Goal: Task Accomplishment & Management: Use online tool/utility

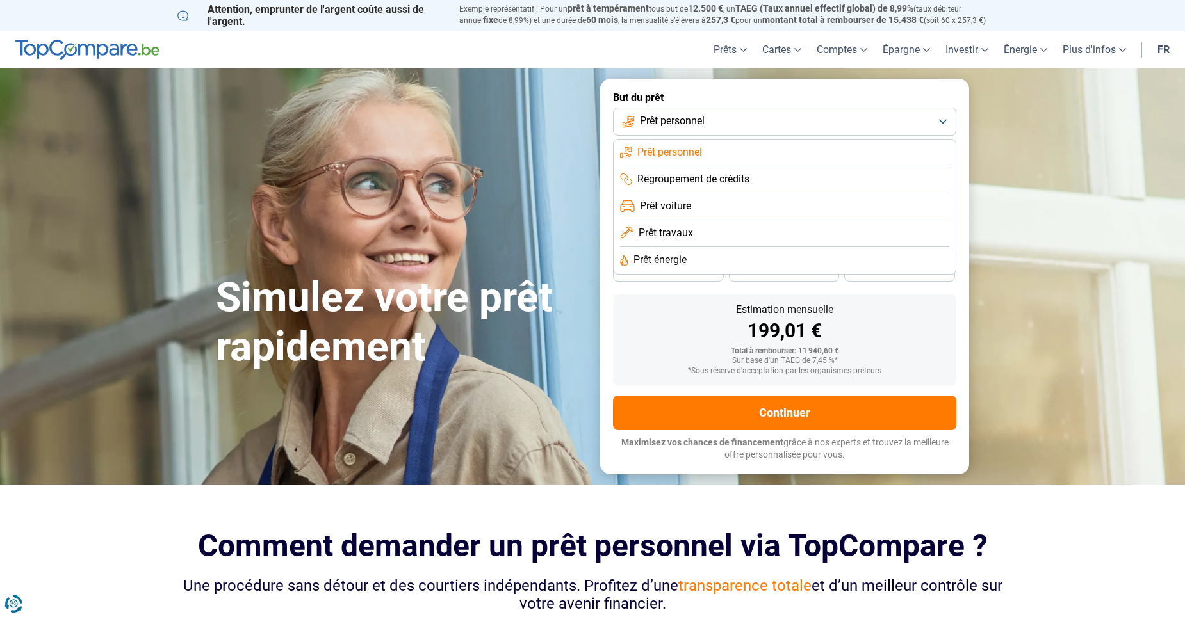
click at [689, 150] on span "Prêt personnel" at bounding box center [669, 152] width 65 height 14
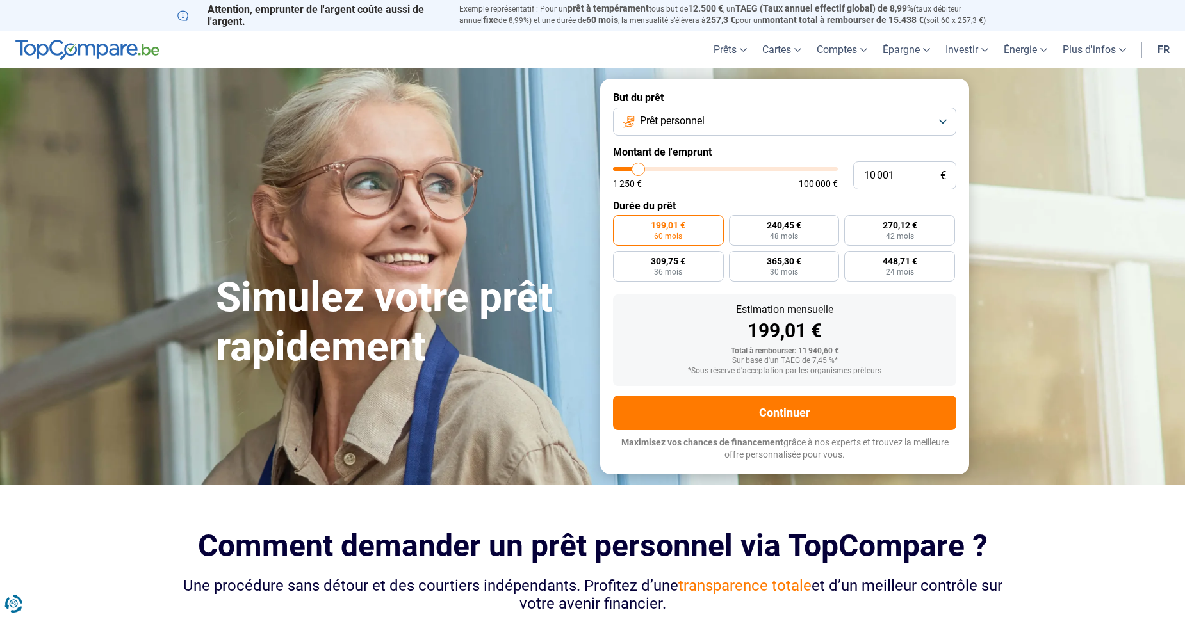
type input "8 750"
type input "8750"
type input "9 250"
type input "9250"
type input "9 750"
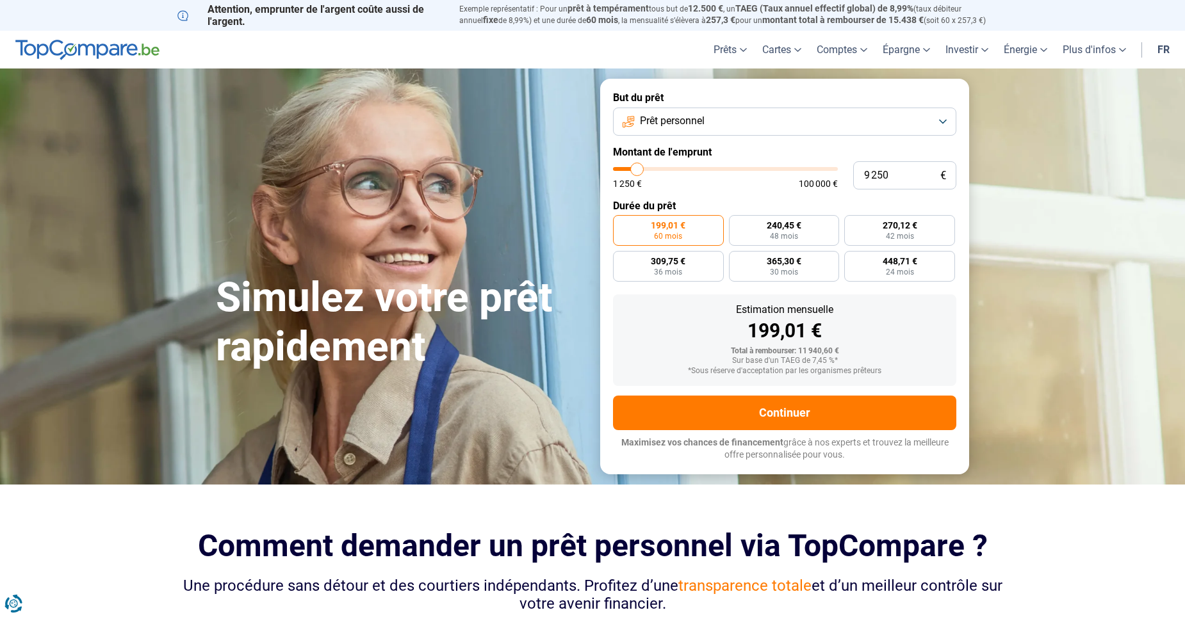
type input "9750"
type input "10 250"
type input "10250"
type input "10 500"
type input "10500"
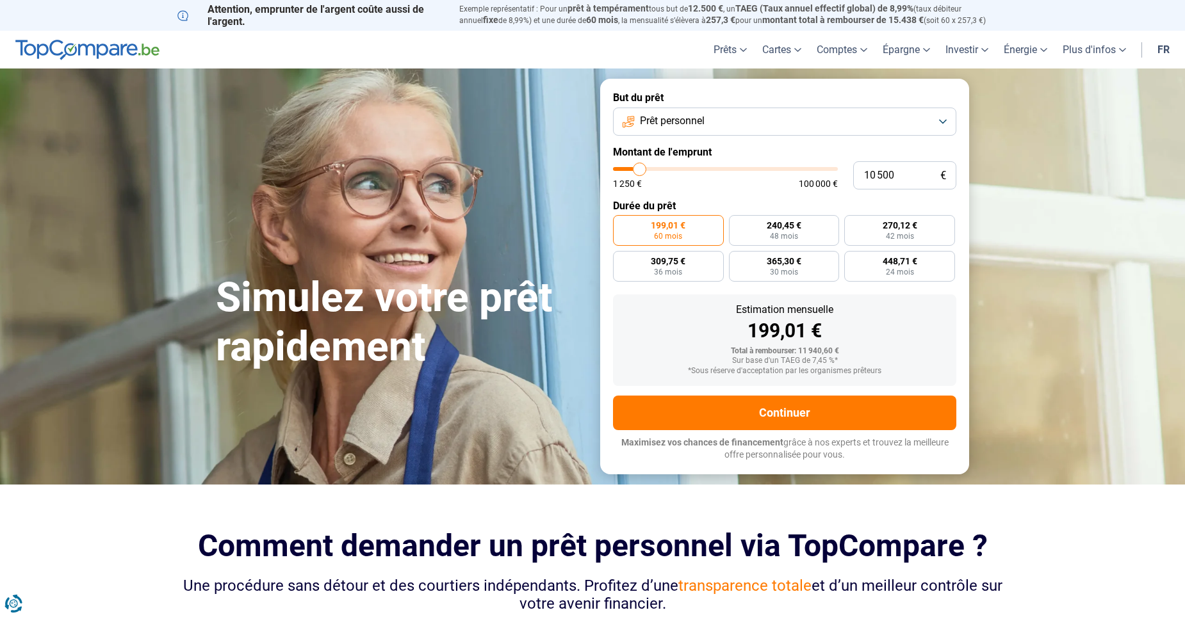
type input "10 750"
type input "10750"
type input "11 000"
type input "11000"
type input "13 250"
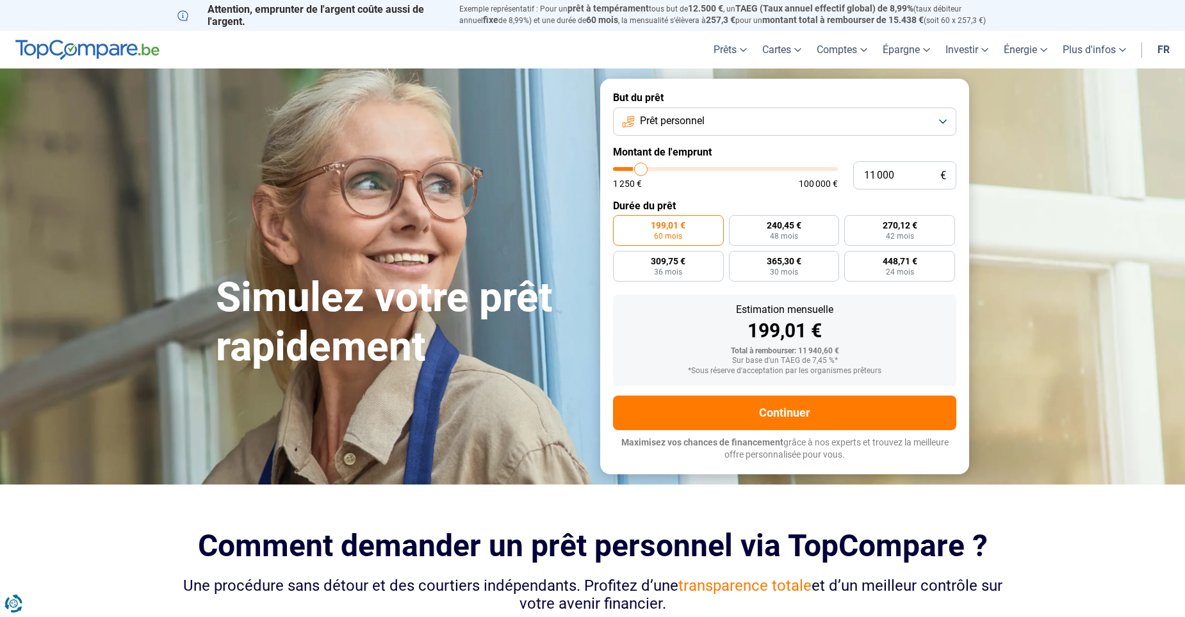
type input "13250"
type input "14 250"
type input "14250"
type input "16 500"
type input "16500"
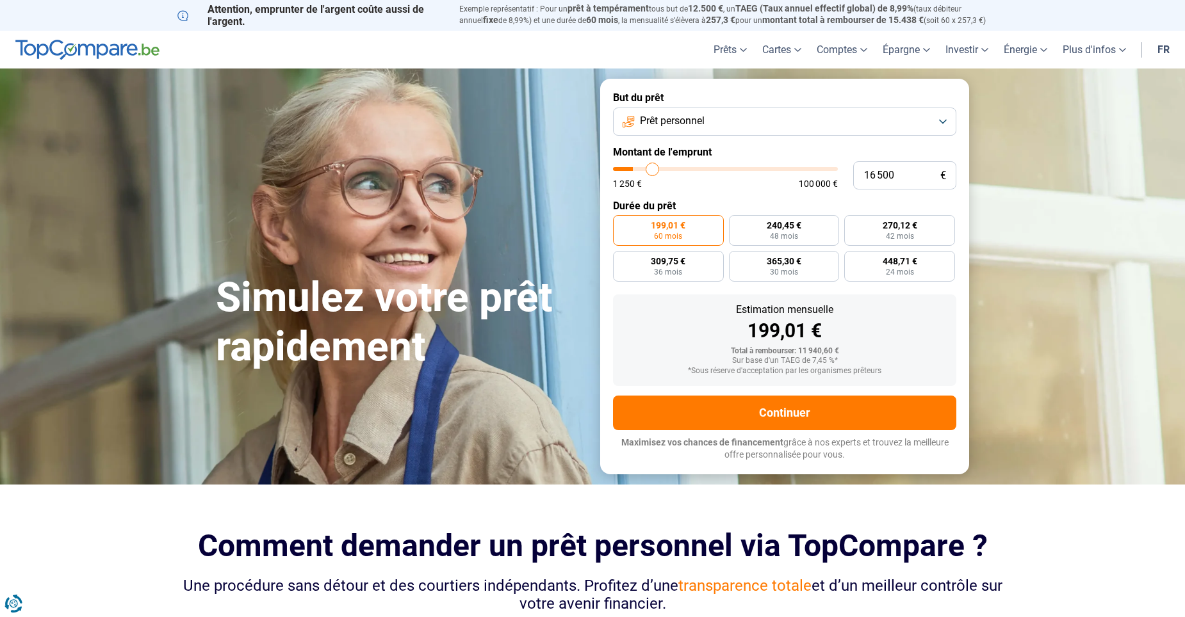
type input "19 250"
type input "19250"
type input "22 500"
type input "22500"
type input "26 000"
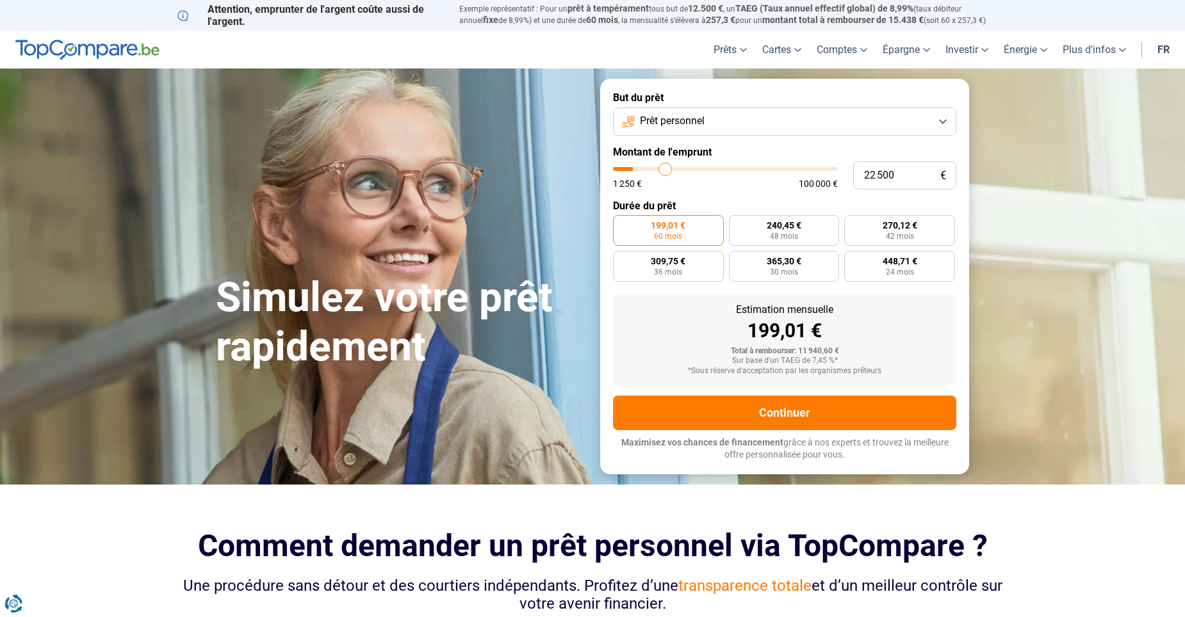
type input "26000"
type input "30 250"
type input "30250"
type input "34 250"
type input "34250"
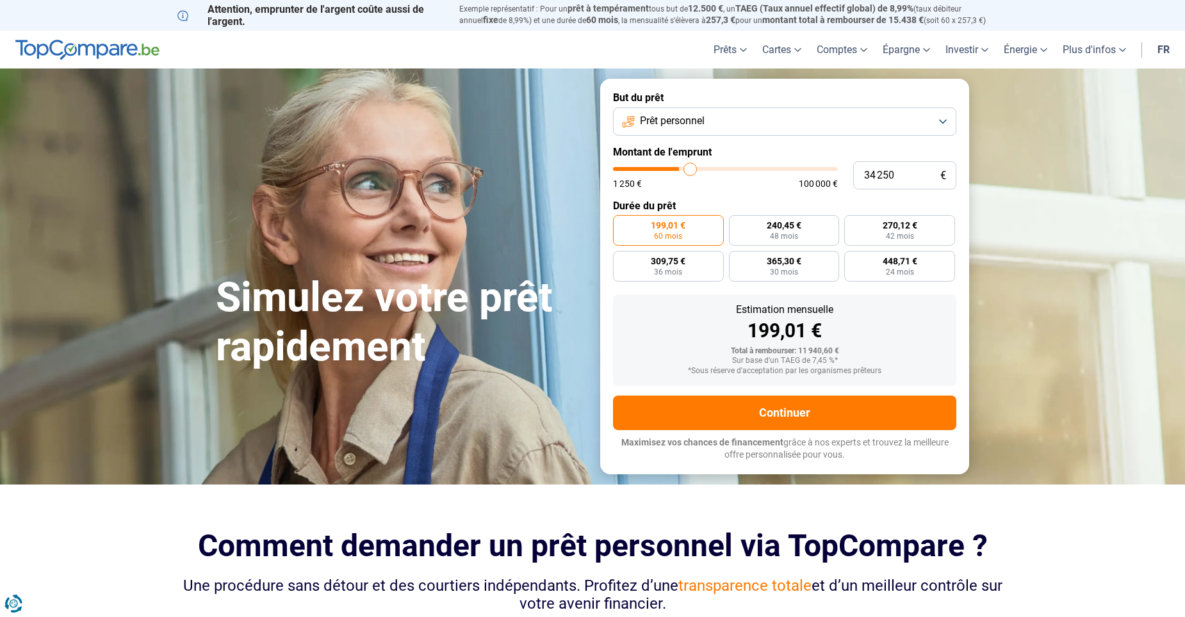
type input "39 000"
type input "39000"
type input "42 250"
type input "42250"
type input "44 750"
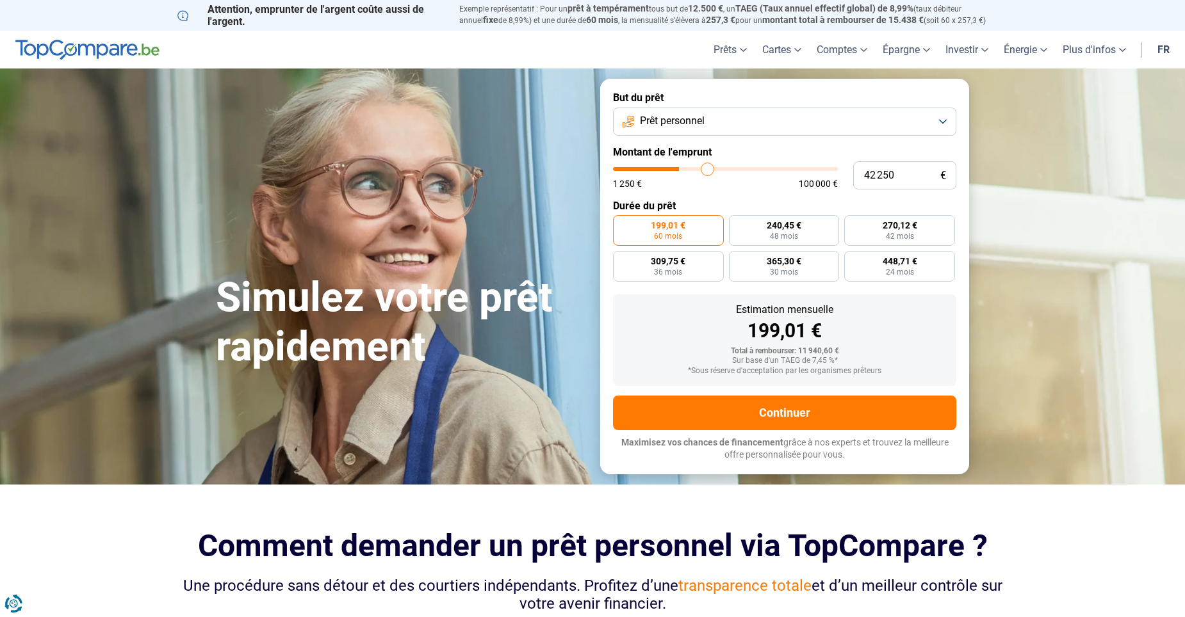
type input "44750"
type input "47 500"
type input "47500"
type input "48 750"
type input "48750"
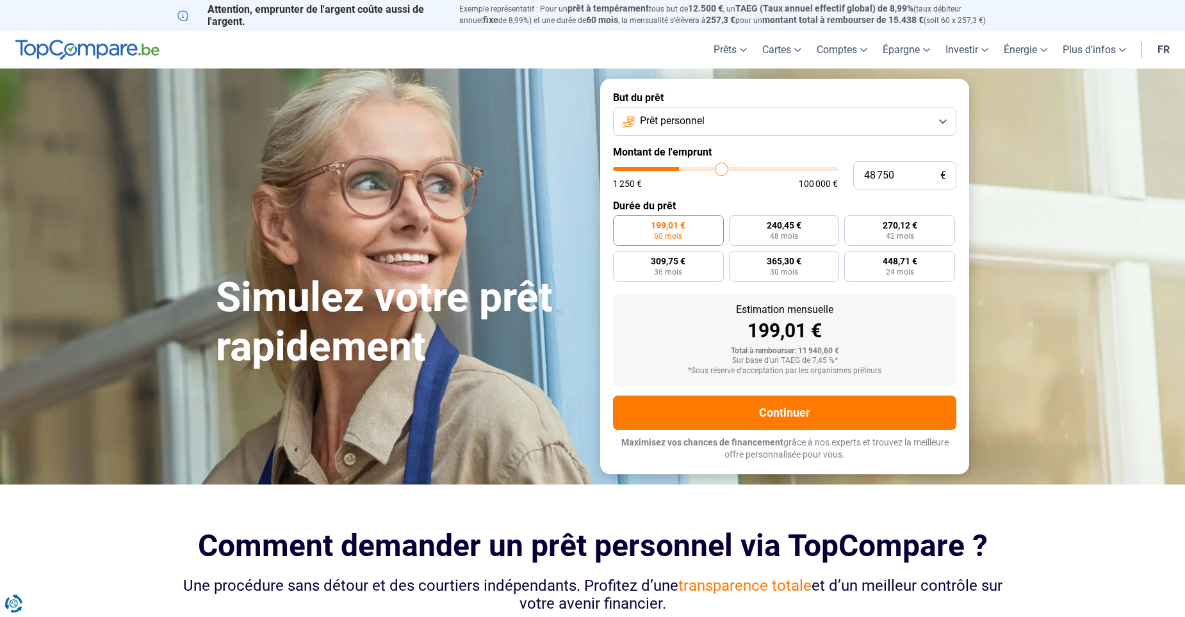
type input "51 000"
type input "51000"
type input "52 750"
type input "52750"
type input "54 250"
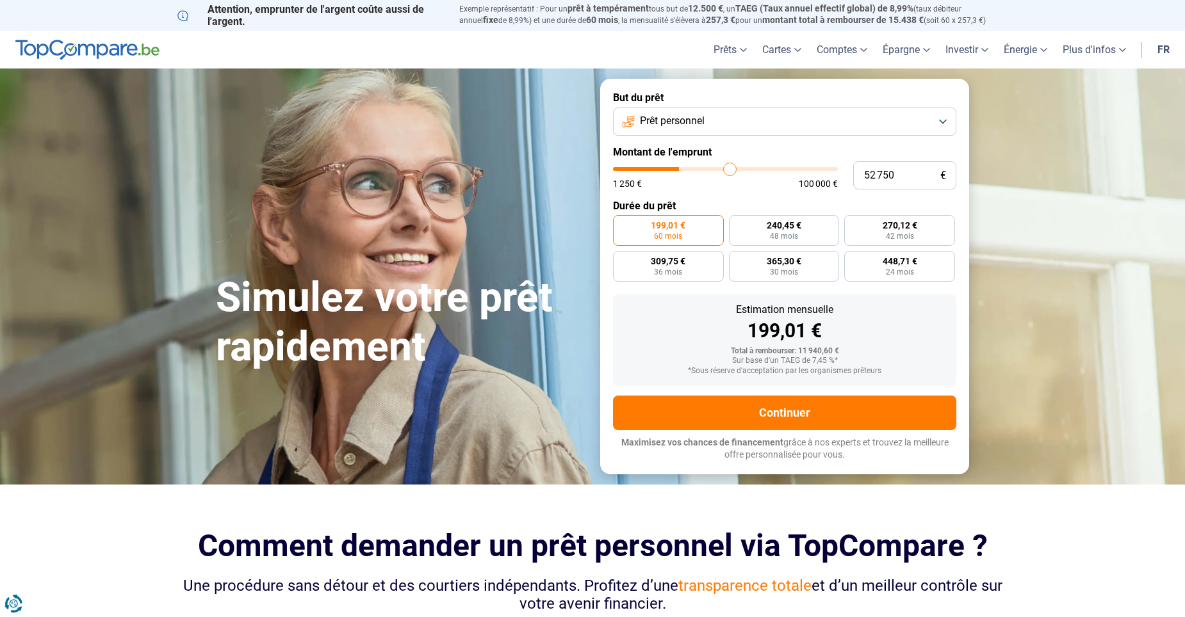
type input "54250"
type input "56 500"
type input "56500"
type input "58 750"
type input "58750"
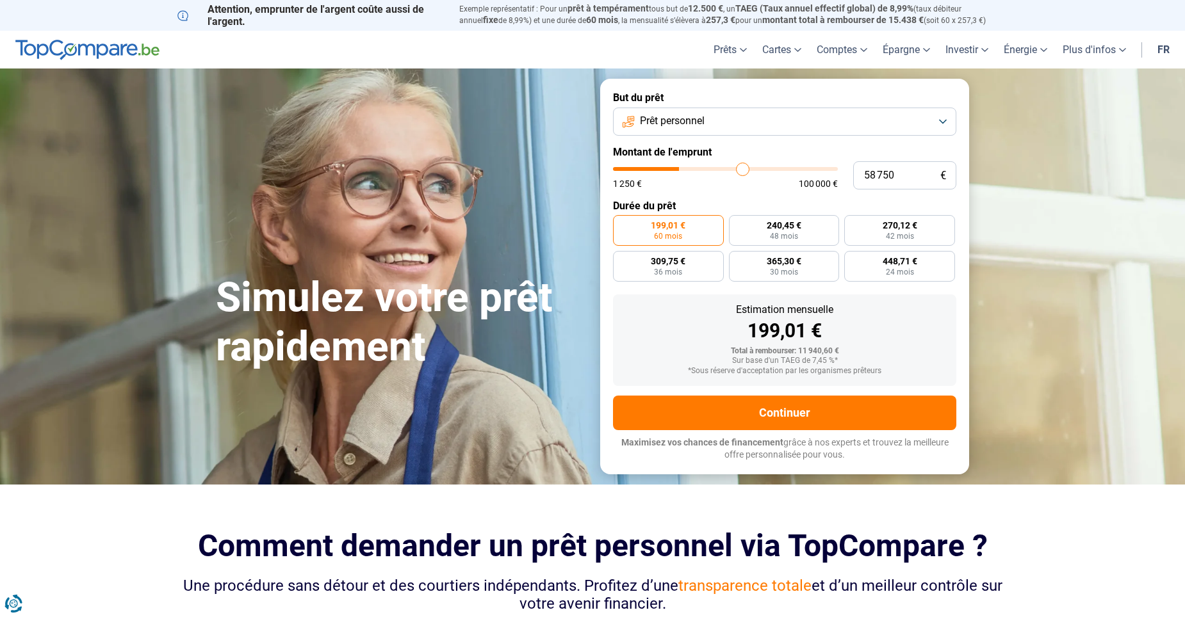
type input "62 250"
type input "62250"
type input "63 500"
type input "63500"
type input "64 000"
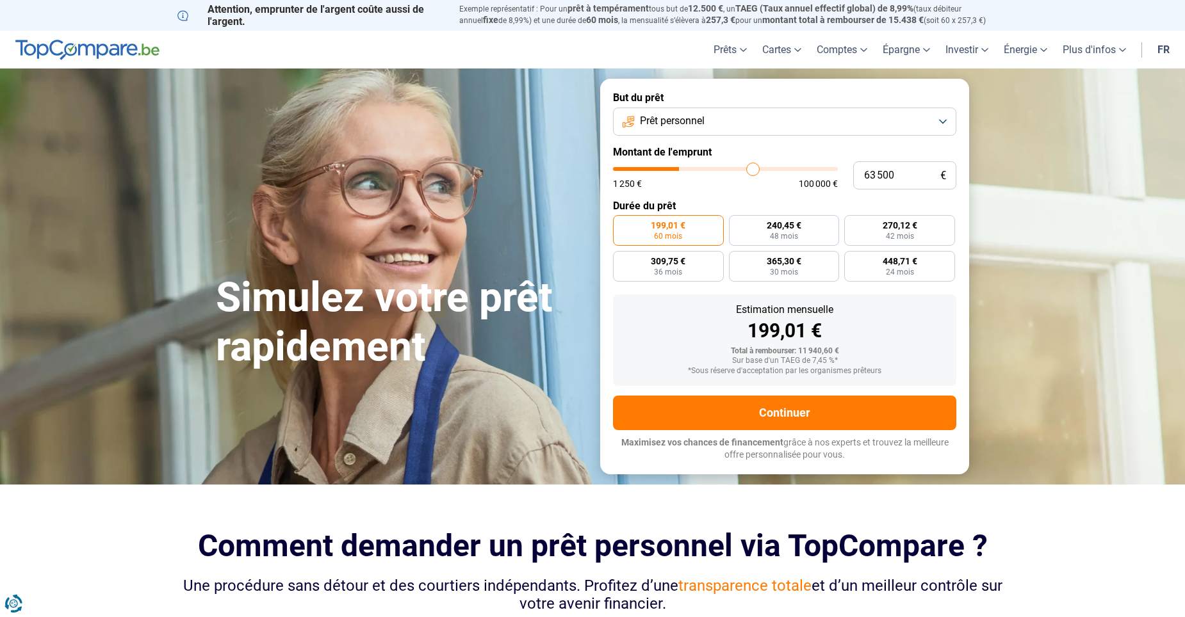
type input "64000"
type input "64 250"
type input "64250"
type input "64 500"
type input "64500"
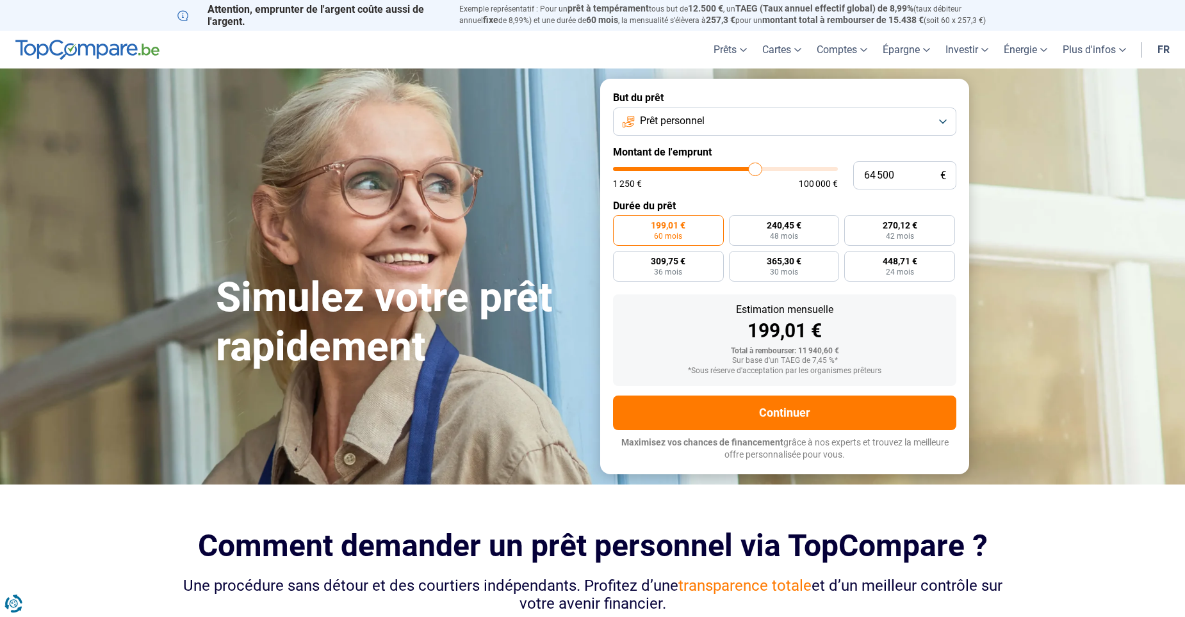
type input "66 000"
type input "66000"
type input "67 500"
type input "67500"
type input "69 000"
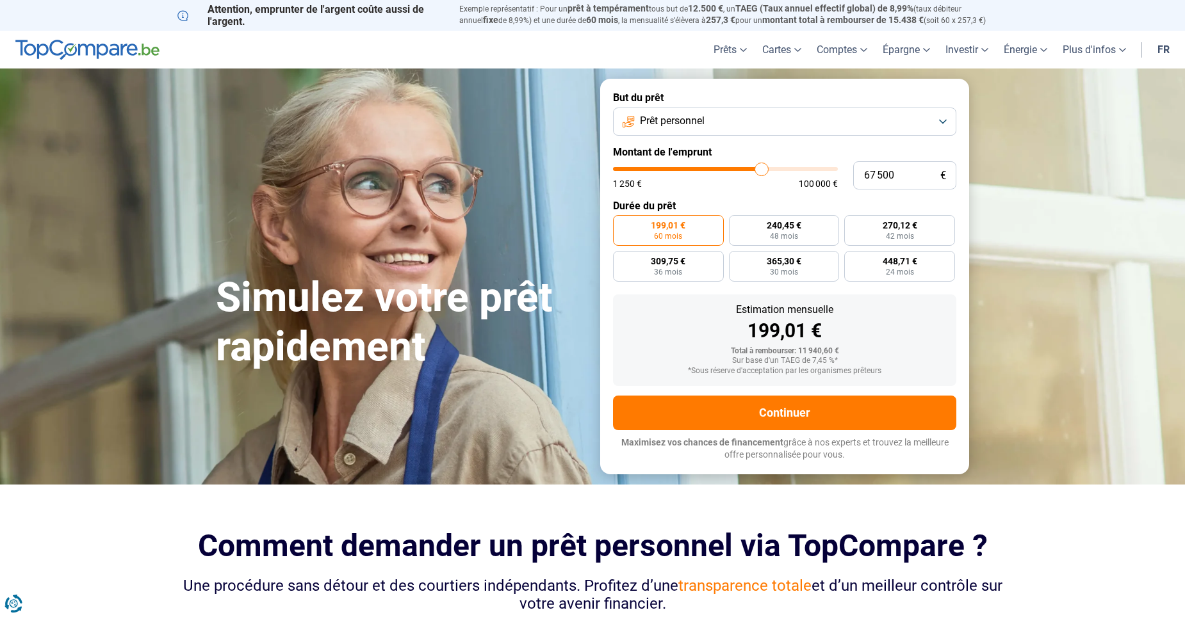
type input "69000"
type input "71 750"
type input "71750"
type input "75 500"
type input "75500"
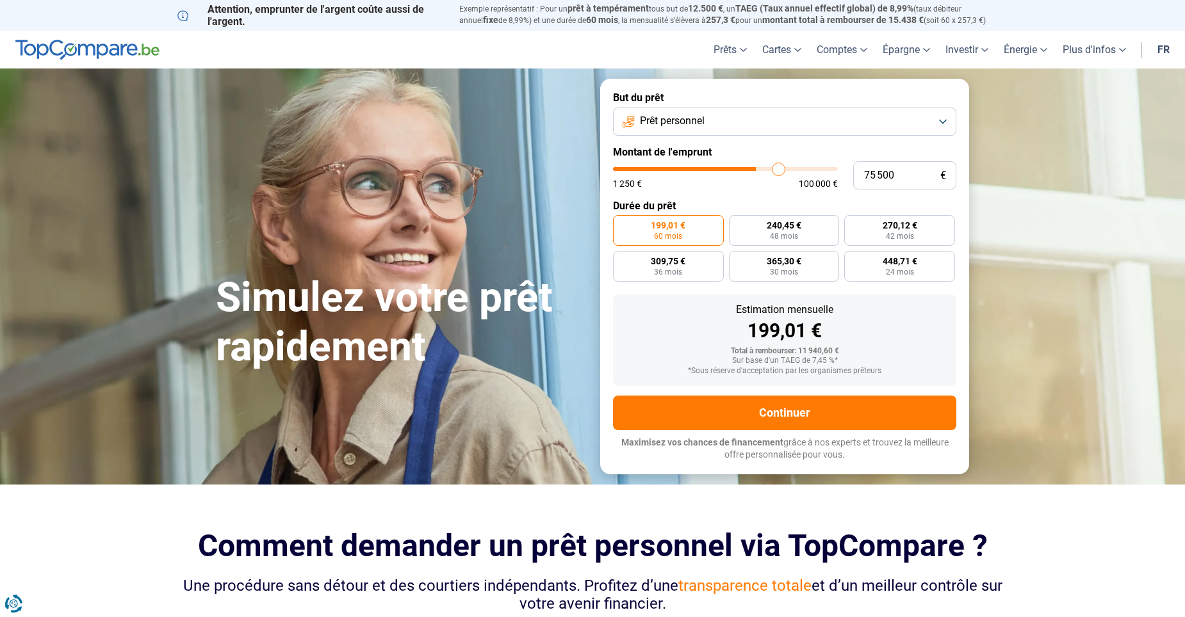
type input "81 500"
type input "81500"
type input "85 750"
type input "85750"
type input "89 250"
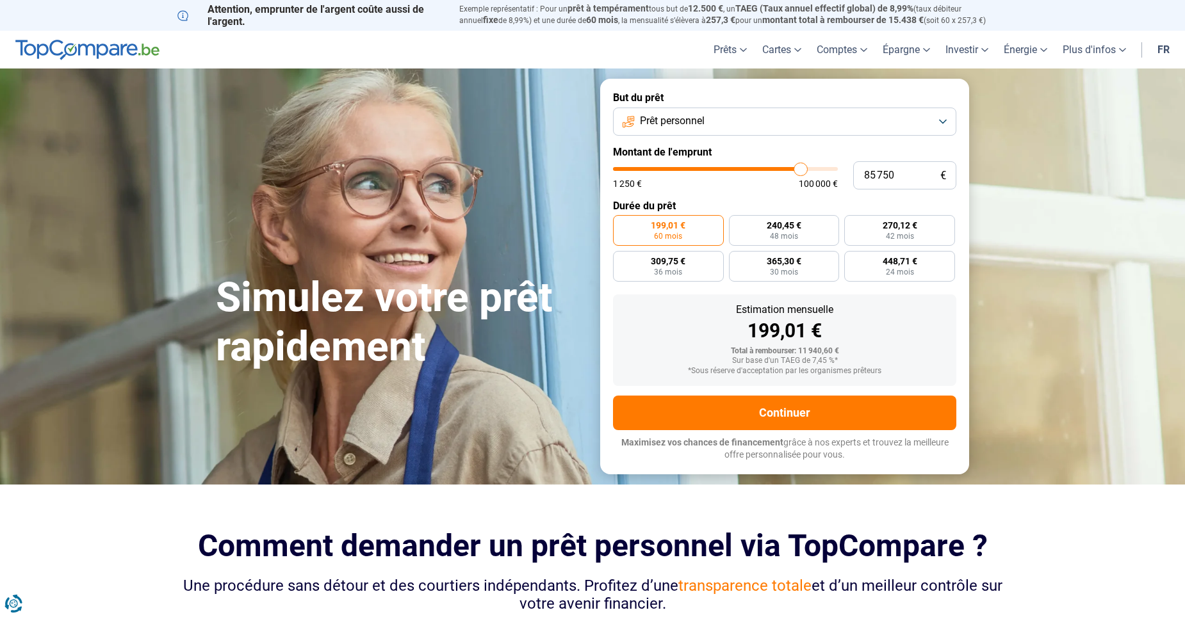
type input "89250"
type input "92 250"
type input "92250"
type input "99 750"
type input "99750"
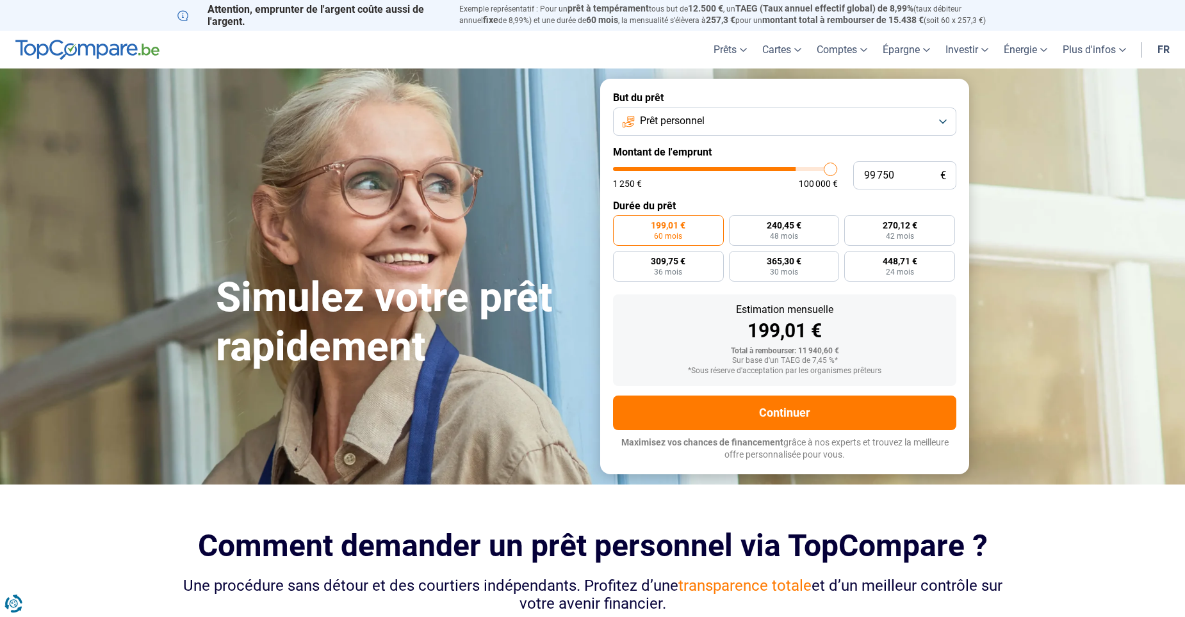
type input "100 000"
type input "100000"
type input "95 500"
type input "95500"
type input "77 750"
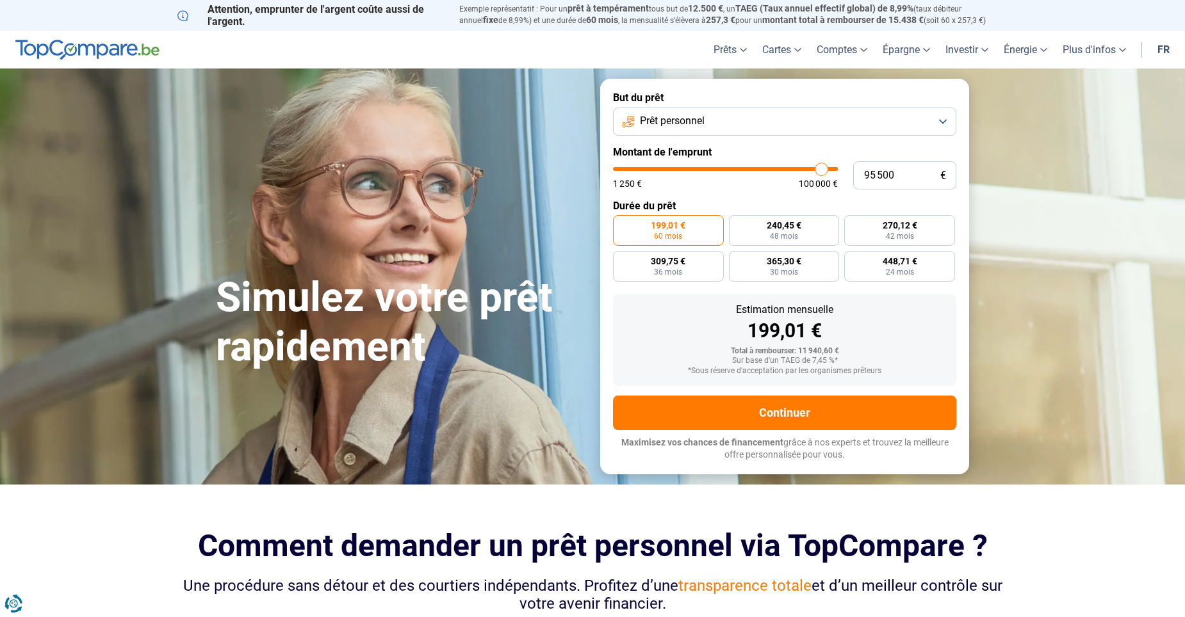
type input "77750"
type input "61 750"
type input "61750"
type input "41 000"
type input "41000"
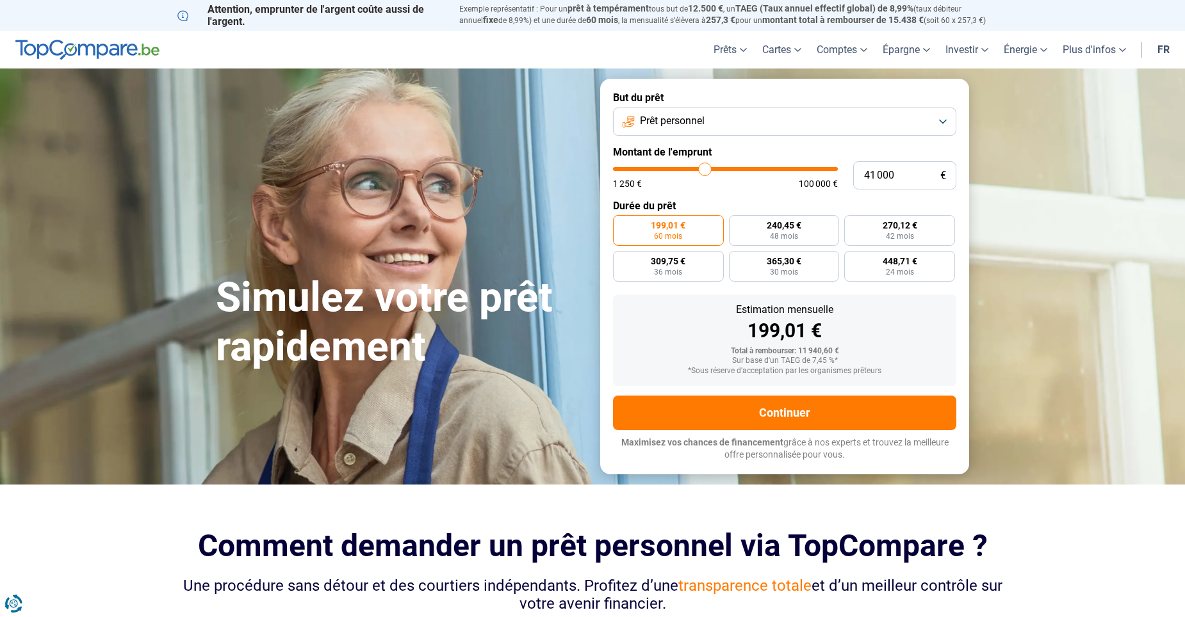
type input "28 250"
type input "28250"
type input "22 500"
type input "22500"
type input "19 500"
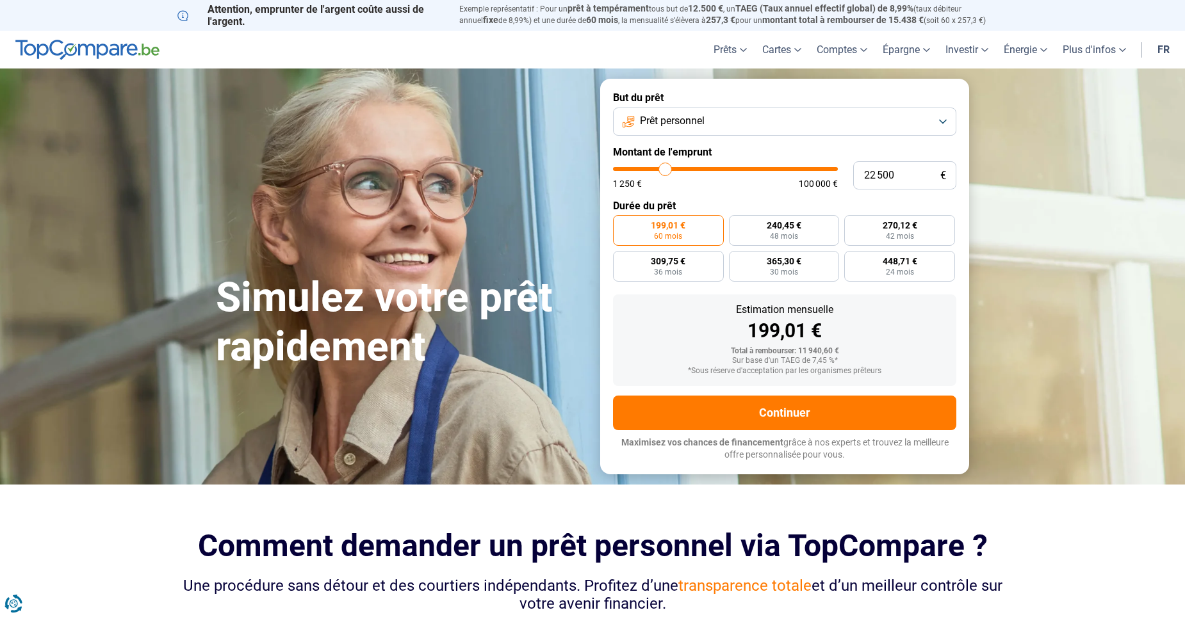
type input "19500"
type input "18 000"
type input "18000"
type input "13 250"
type input "13250"
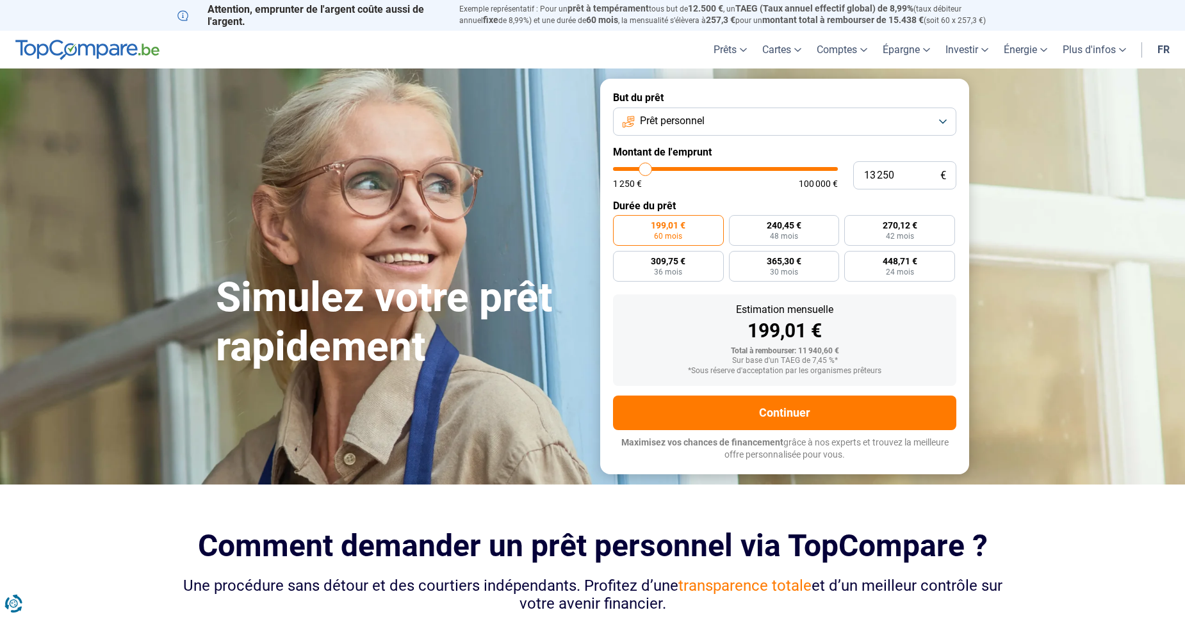
type input "8 000"
type input "8000"
type input "3 000"
type input "3000"
type input "1 250"
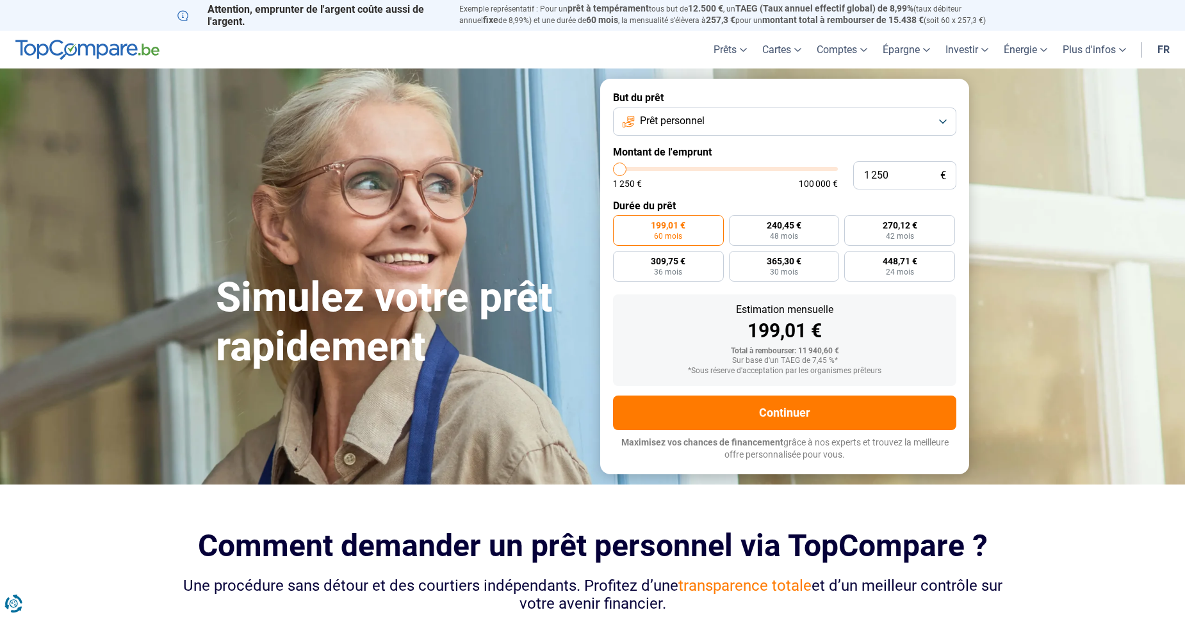
drag, startPoint x: 635, startPoint y: 171, endPoint x: 578, endPoint y: 171, distance: 57.6
type input "1250"
click at [613, 171] on input "range" at bounding box center [725, 169] width 225 height 4
radio input "true"
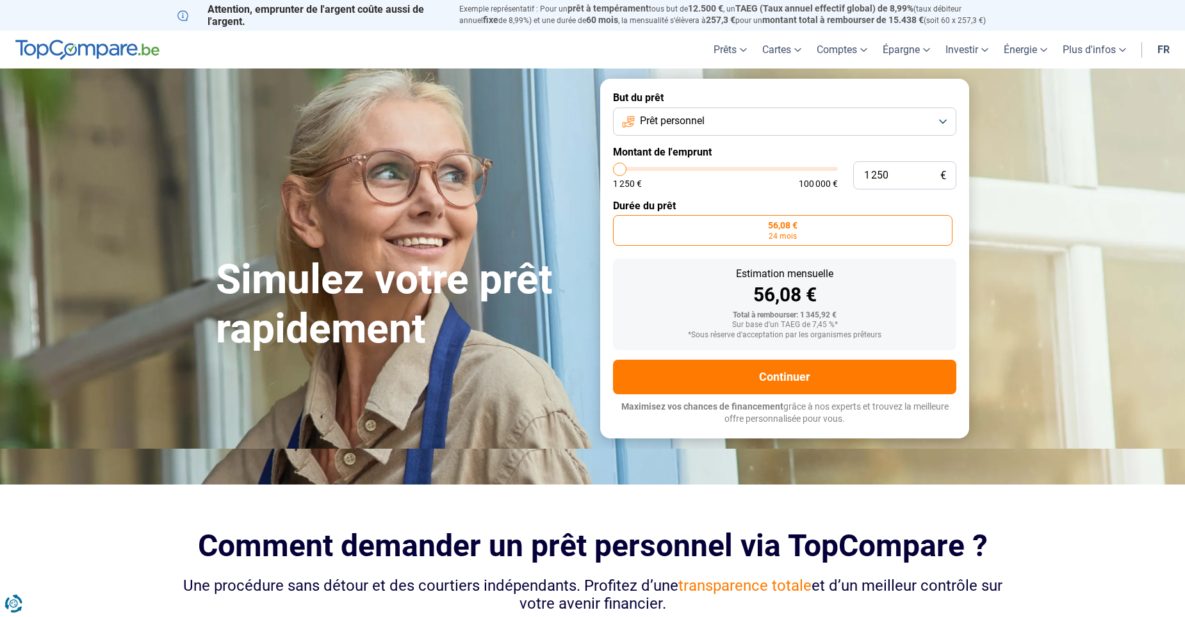
click at [735, 117] on button "Prêt personnel" at bounding box center [784, 122] width 343 height 28
